Goal: Task Accomplishment & Management: Use online tool/utility

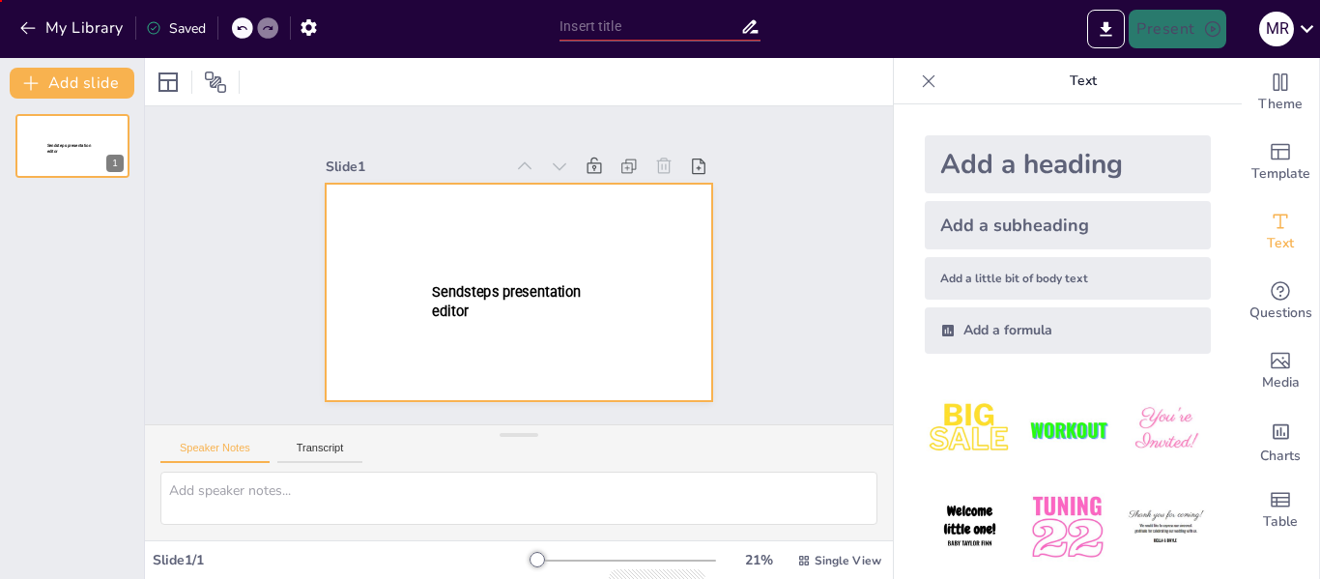
type input "New Sendsteps"
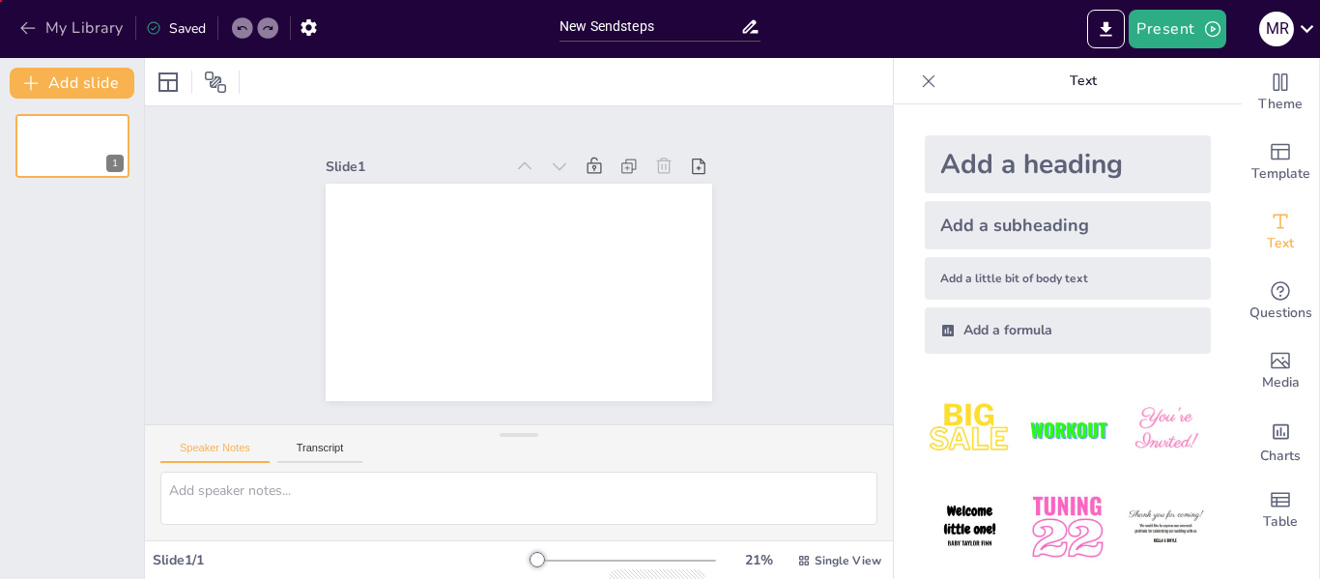
click at [17, 25] on button "My Library" at bounding box center [72, 28] width 117 height 31
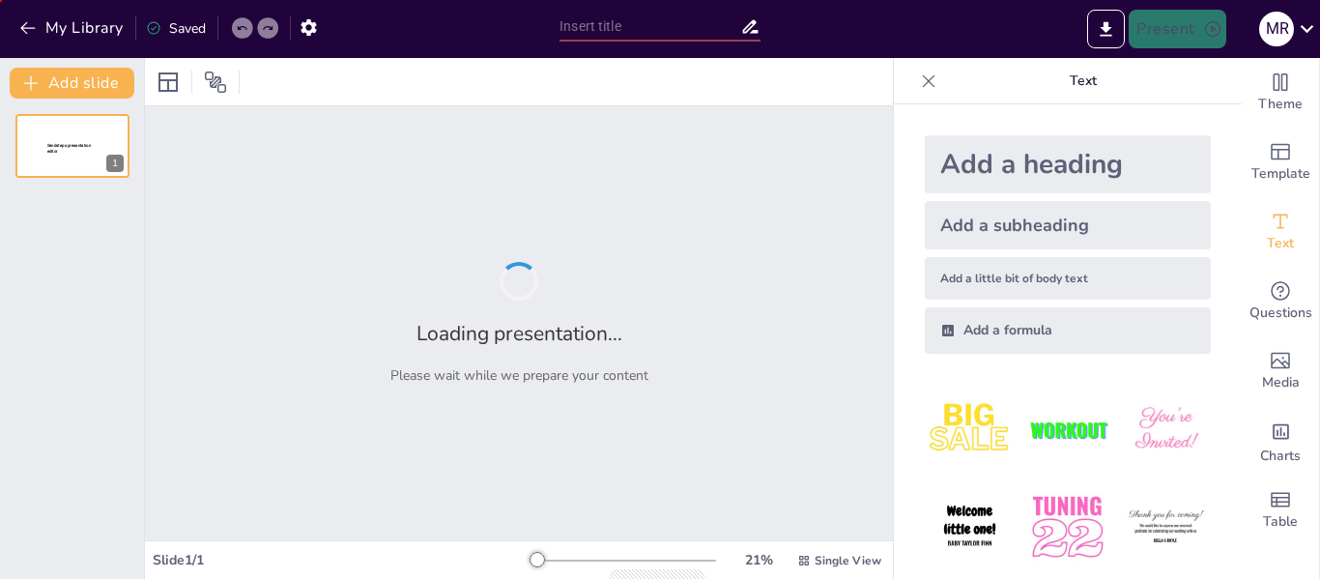
type input "Soluciones Innovadoras para el Transporte: Propuesta Económica & Integraciones"
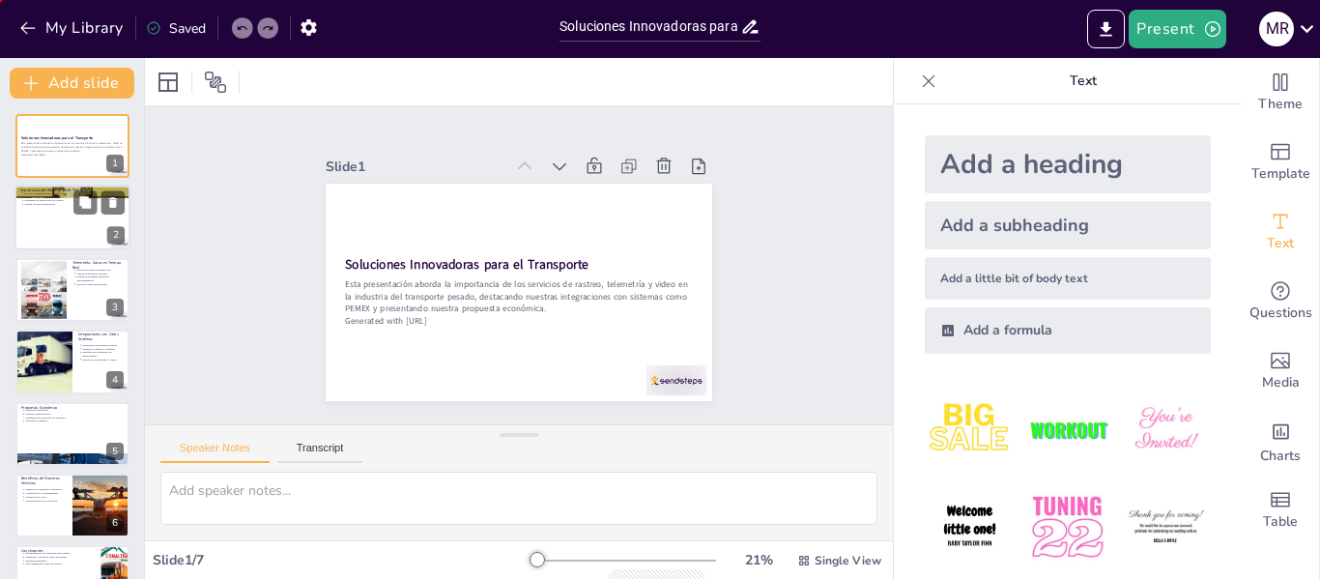
click at [55, 219] on div at bounding box center [72, 219] width 116 height 66
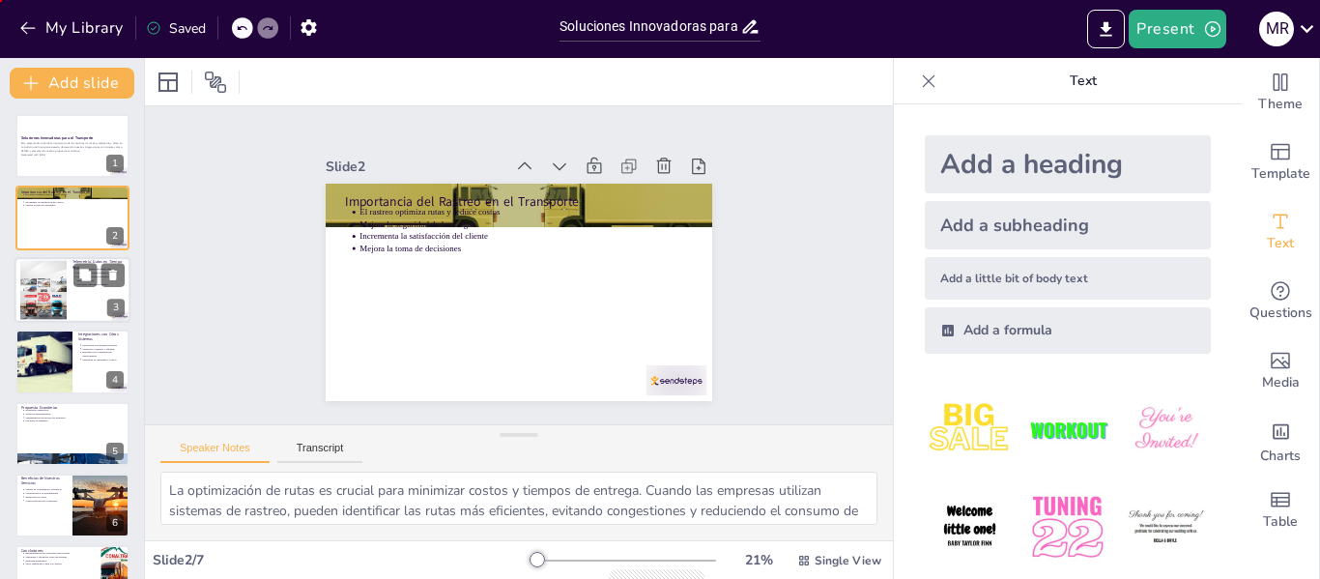
click at [76, 300] on div at bounding box center [72, 290] width 116 height 66
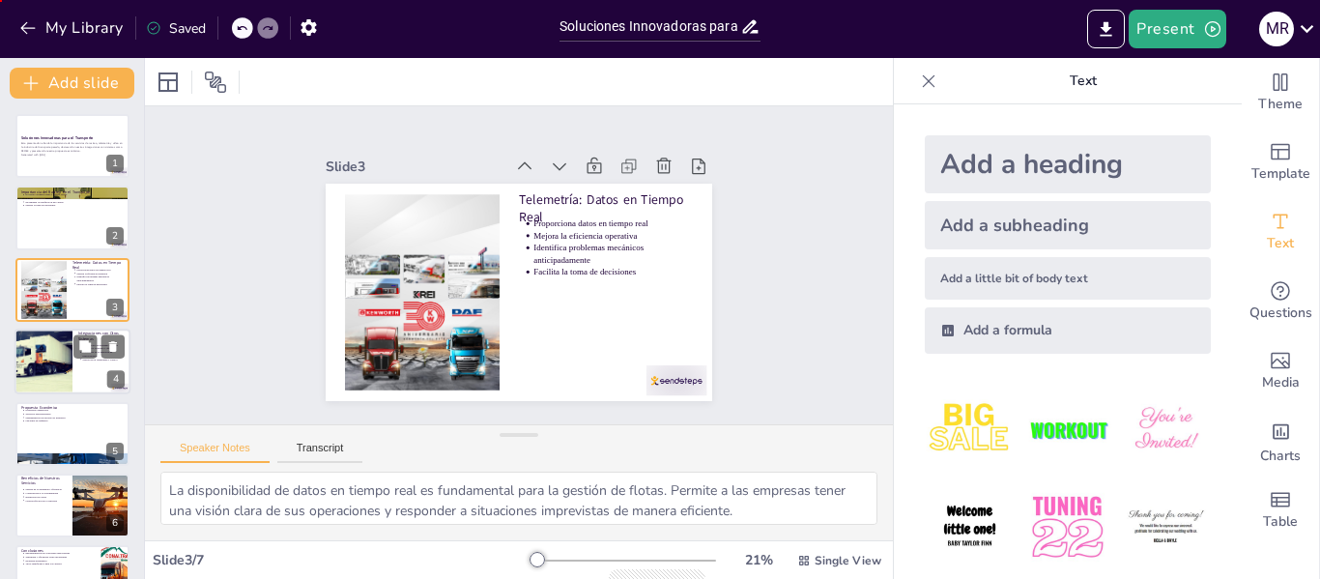
click at [59, 372] on div at bounding box center [43, 362] width 98 height 66
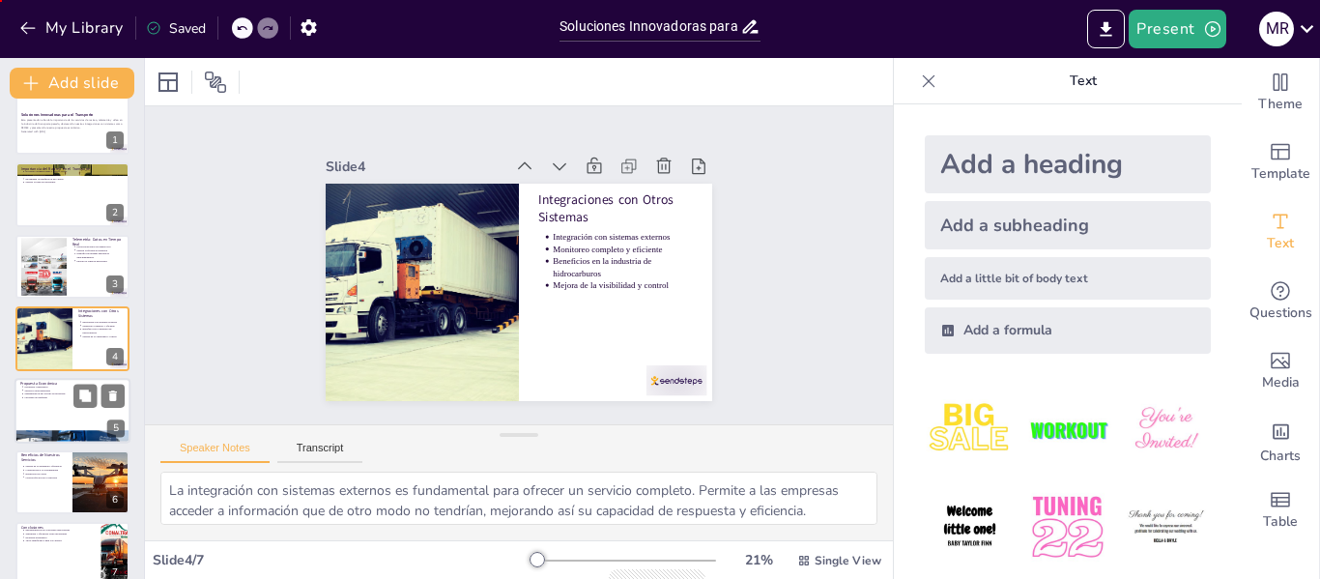
click at [45, 410] on div at bounding box center [72, 411] width 116 height 66
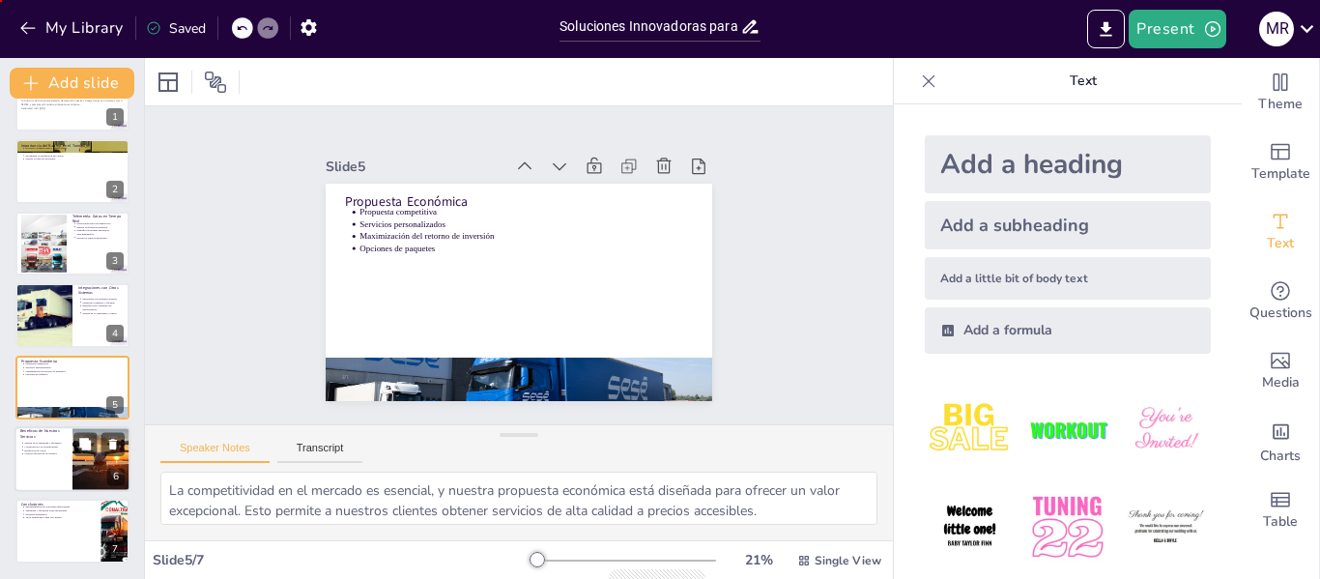
click at [39, 452] on p "Gestión efectiva de la logística" at bounding box center [45, 454] width 43 height 4
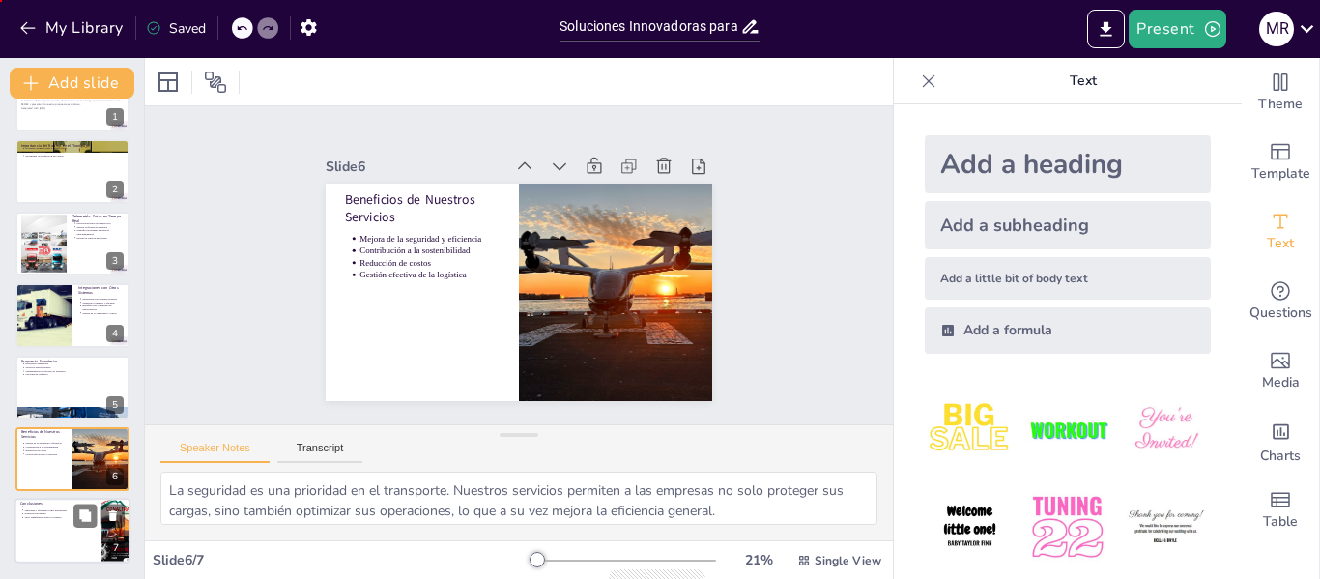
click at [55, 533] on div at bounding box center [72, 532] width 116 height 66
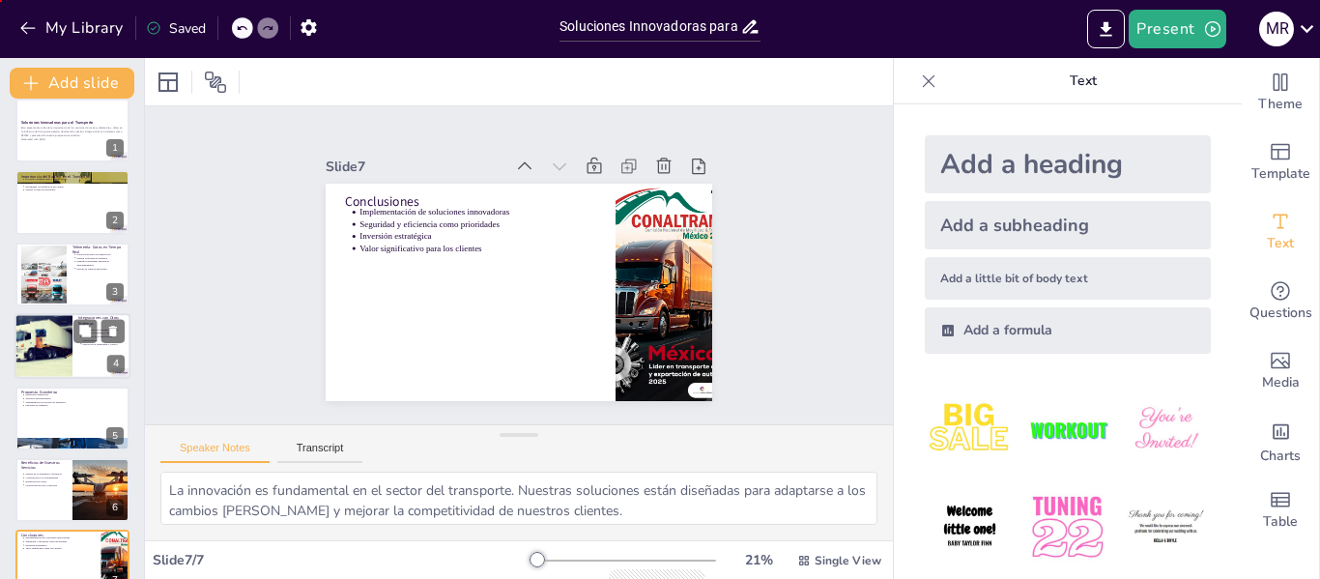
scroll to position [0, 0]
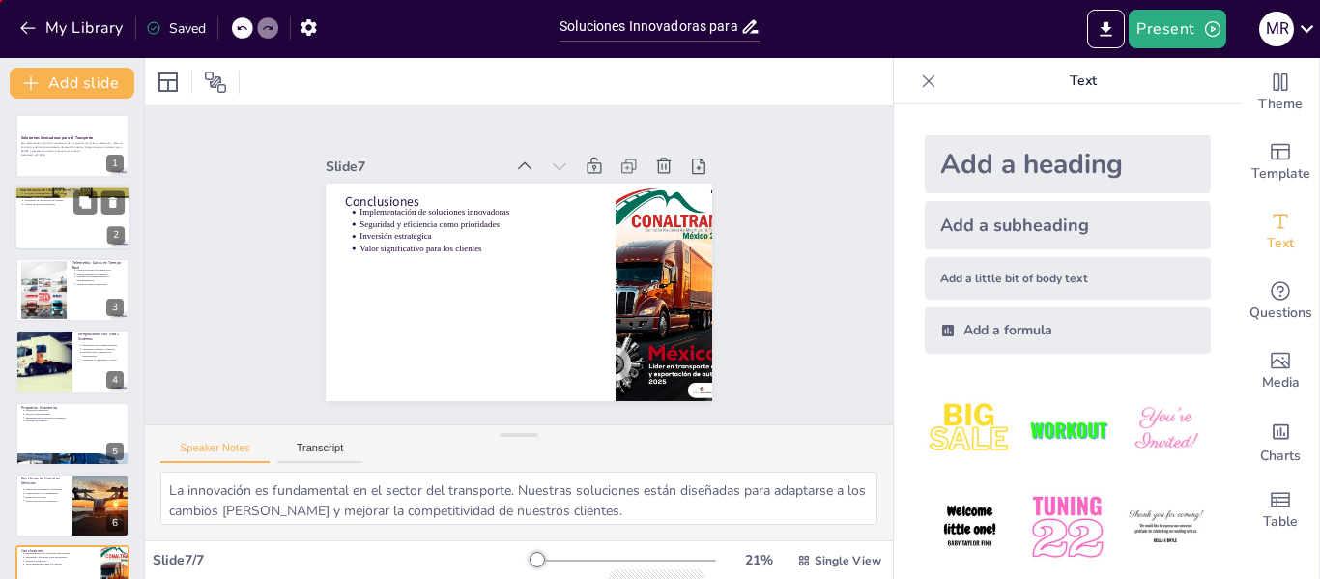
click at [50, 206] on p "Mejora la toma de decisiones" at bounding box center [74, 205] width 100 height 4
type textarea "La optimización de rutas es crucial para minimizar costos y tiempos de entrega.…"
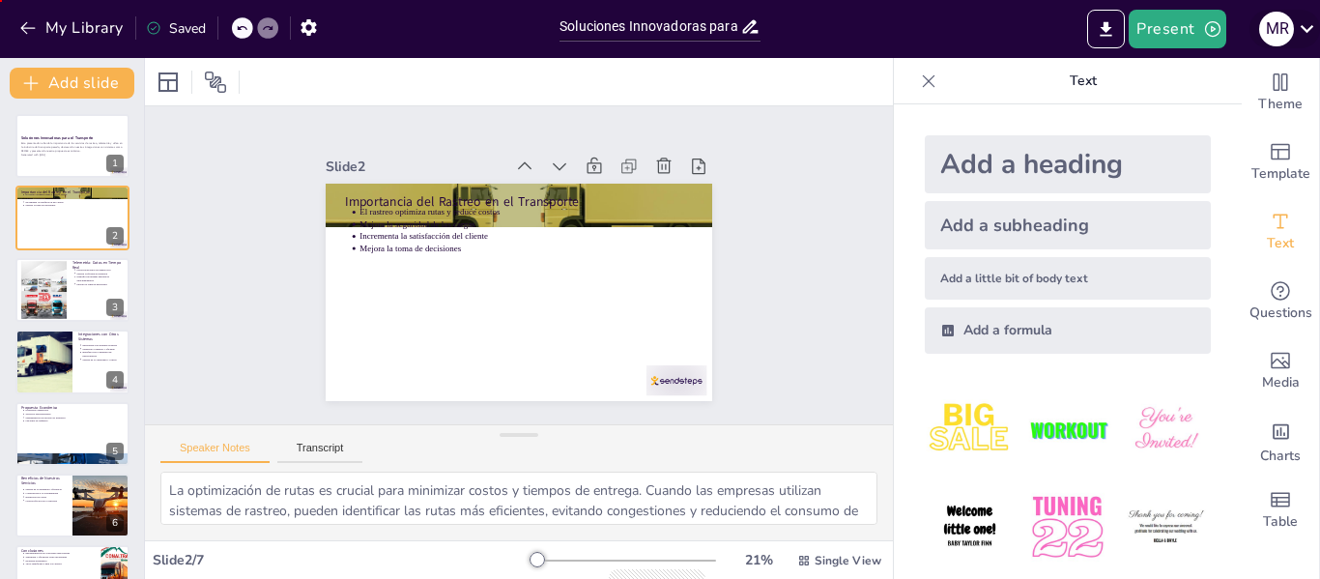
click at [1274, 22] on div "M R" at bounding box center [1276, 29] width 35 height 35
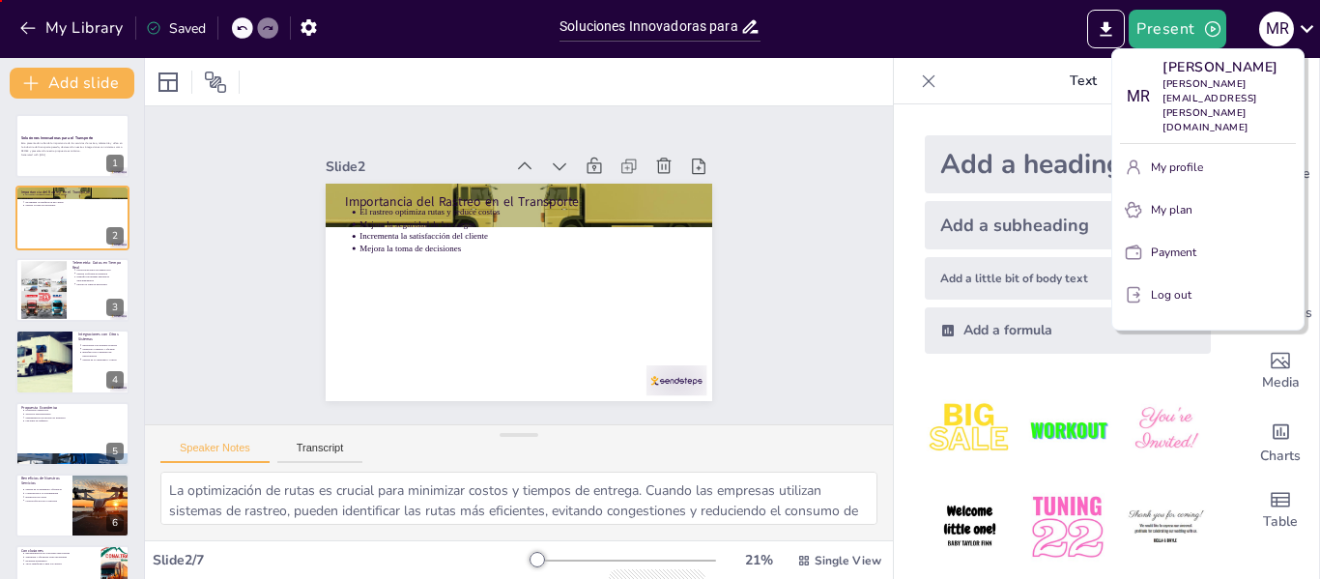
click at [1166, 286] on p "Log out" at bounding box center [1171, 294] width 41 height 17
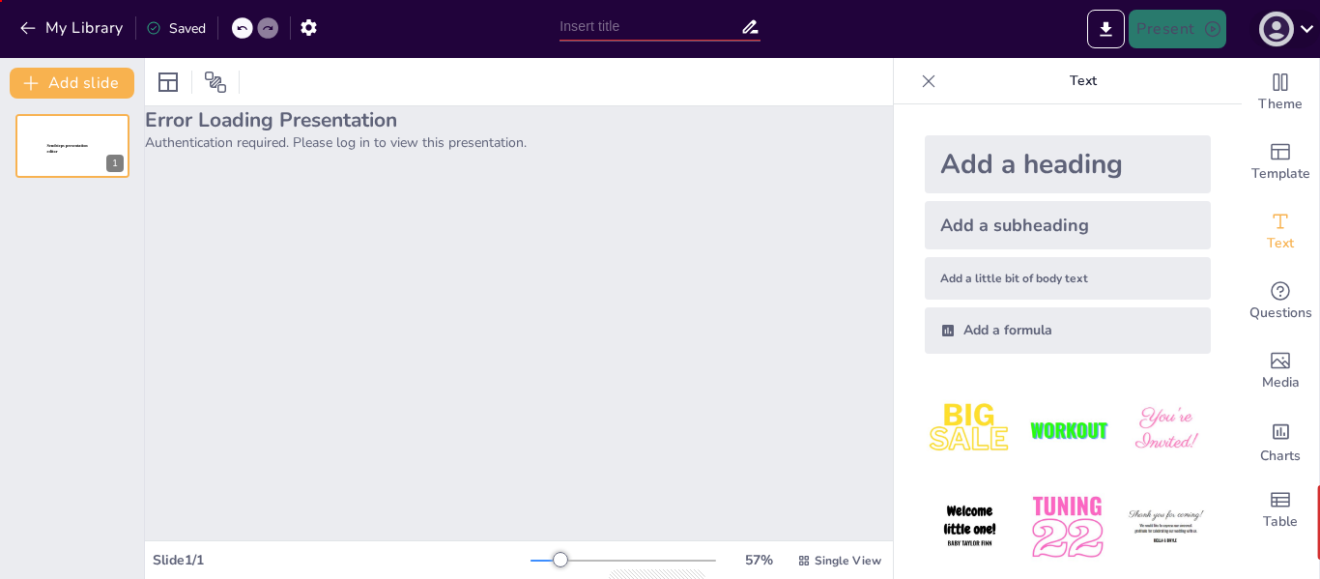
click at [1279, 31] on icon "button" at bounding box center [1276, 29] width 26 height 26
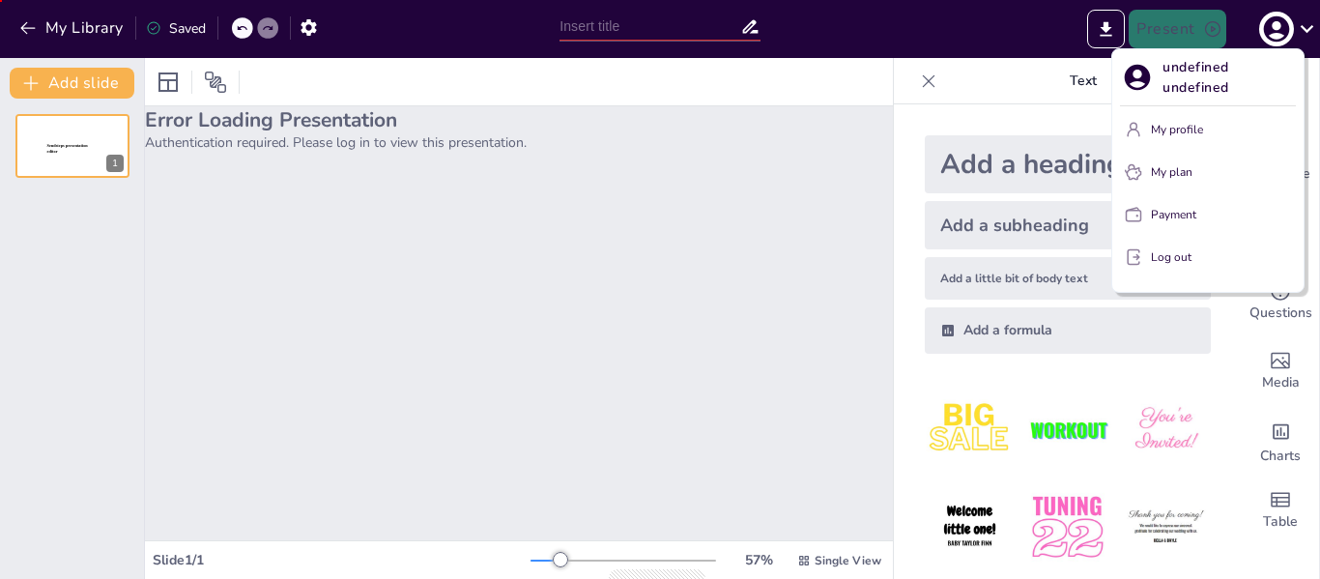
click at [1210, 121] on button "My profile" at bounding box center [1208, 129] width 176 height 31
